Goal: Use online tool/utility: Utilize a website feature to perform a specific function

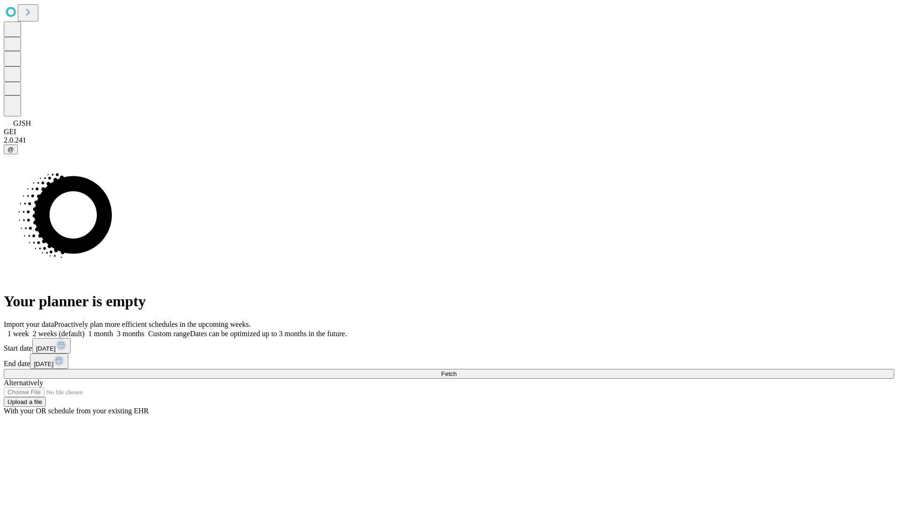
click at [457, 371] on span "Fetch" at bounding box center [448, 374] width 15 height 7
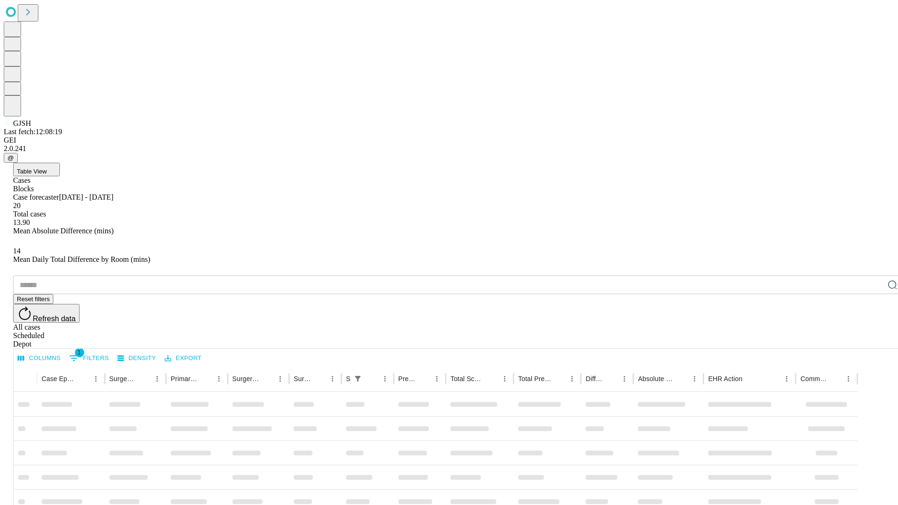
click at [47, 168] on span "Table View" at bounding box center [32, 171] width 30 height 7
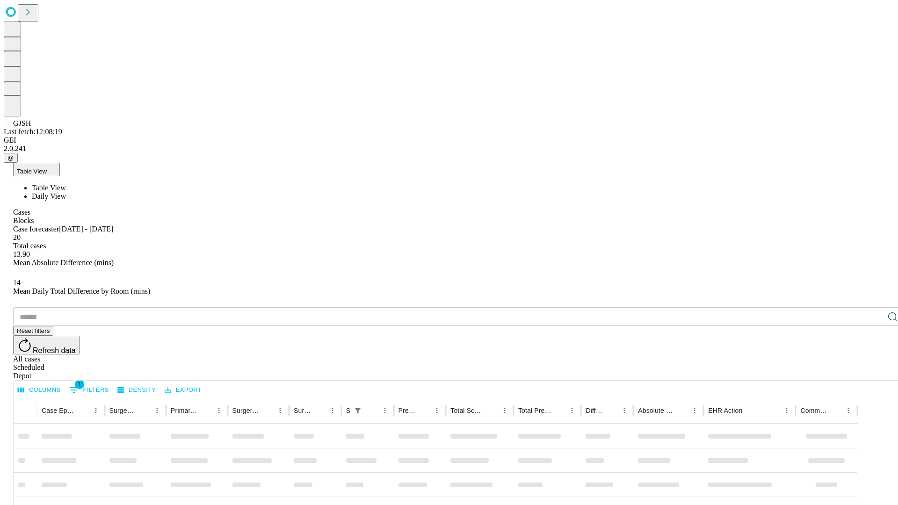
click at [66, 192] on span "Daily View" at bounding box center [49, 196] width 34 height 8
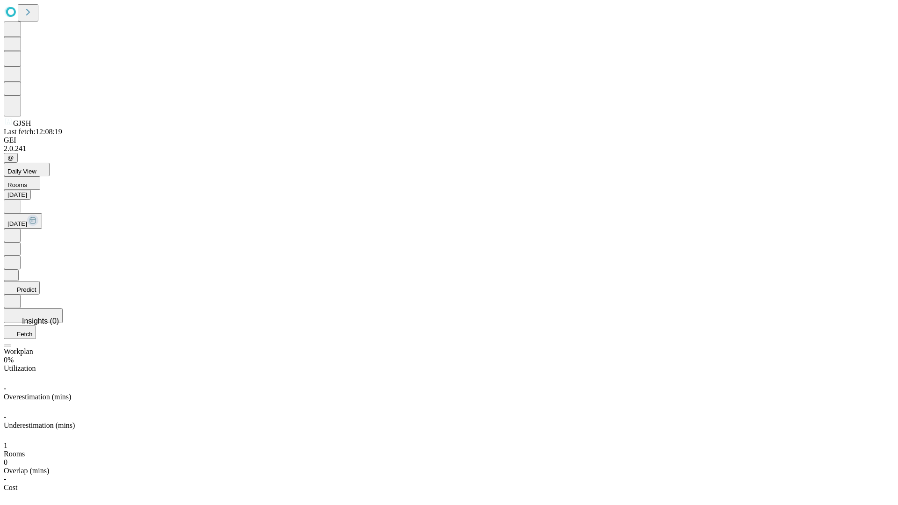
click at [40, 281] on button "Predict" at bounding box center [22, 288] width 36 height 14
